Goal: Task Accomplishment & Management: Manage account settings

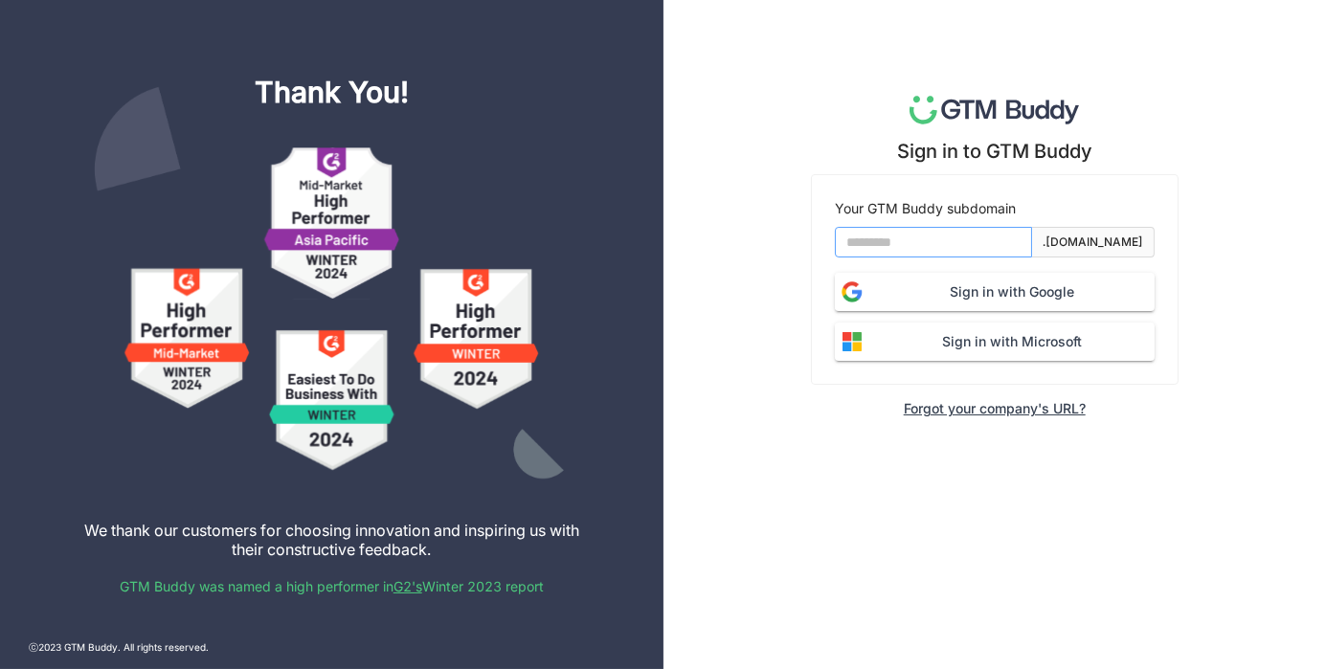
click at [878, 238] on input at bounding box center [933, 242] width 197 height 31
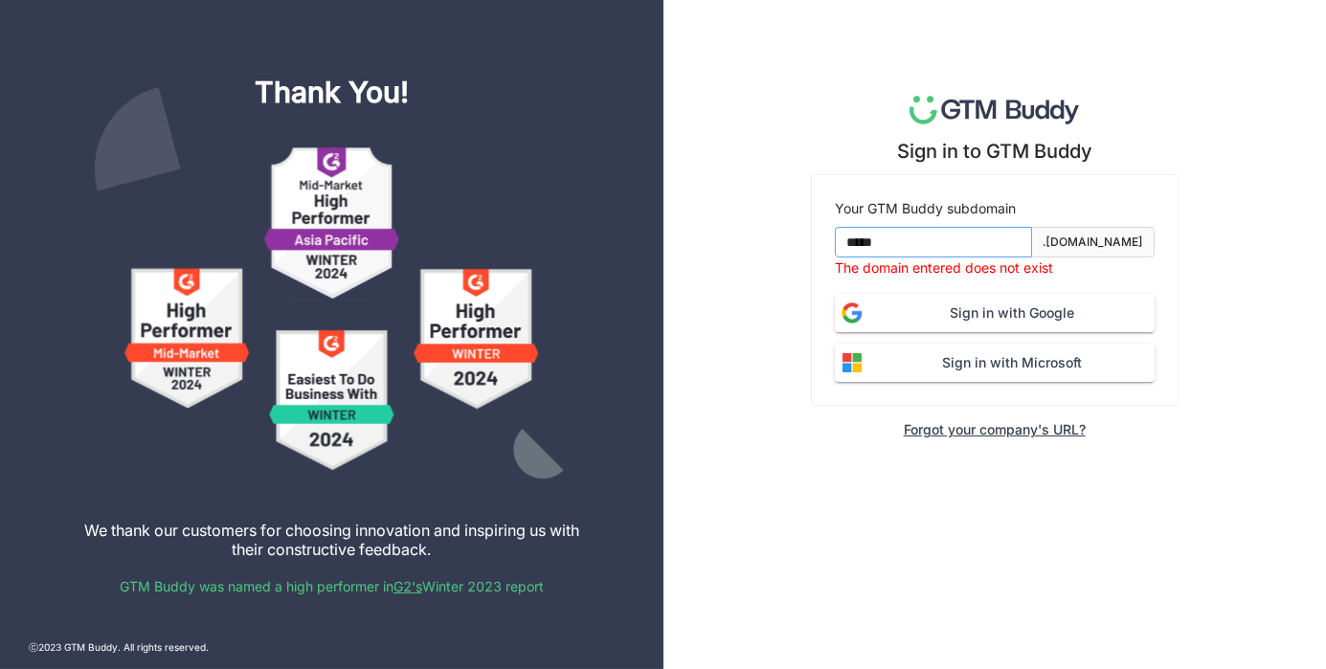
type input "*****"
click at [835, 294] on button "Sign in with Google" at bounding box center [995, 313] width 320 height 38
